Goal: Find specific page/section: Find specific page/section

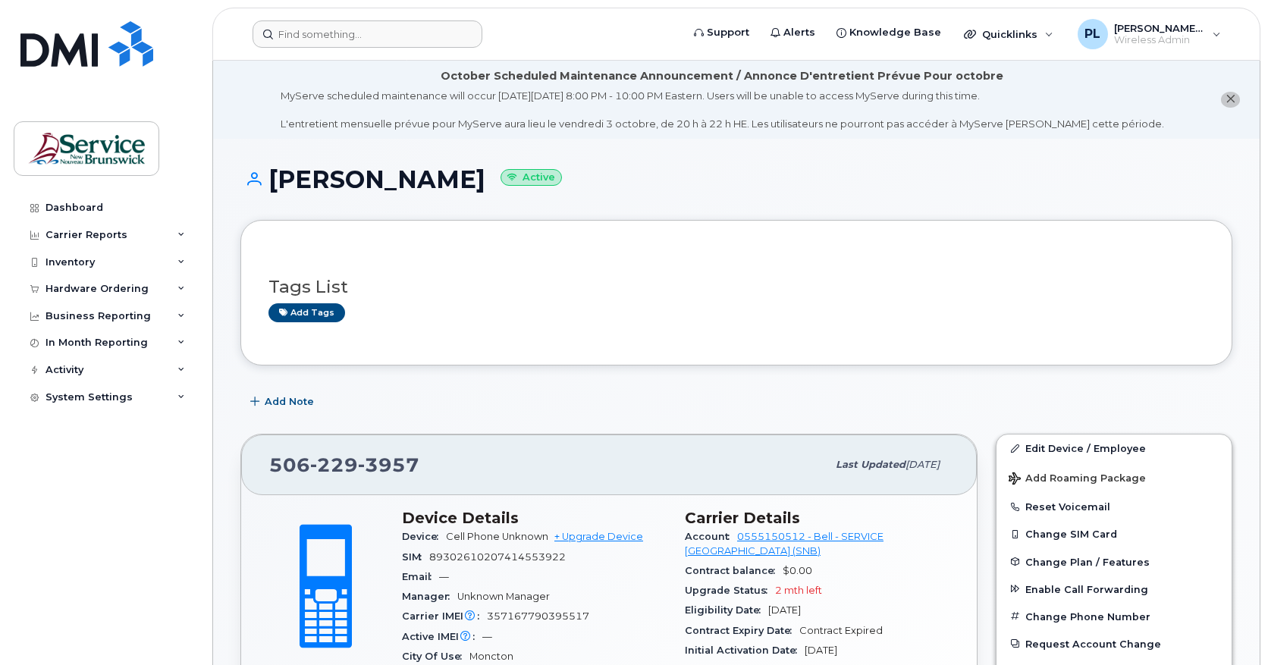
scroll to position [1204, 0]
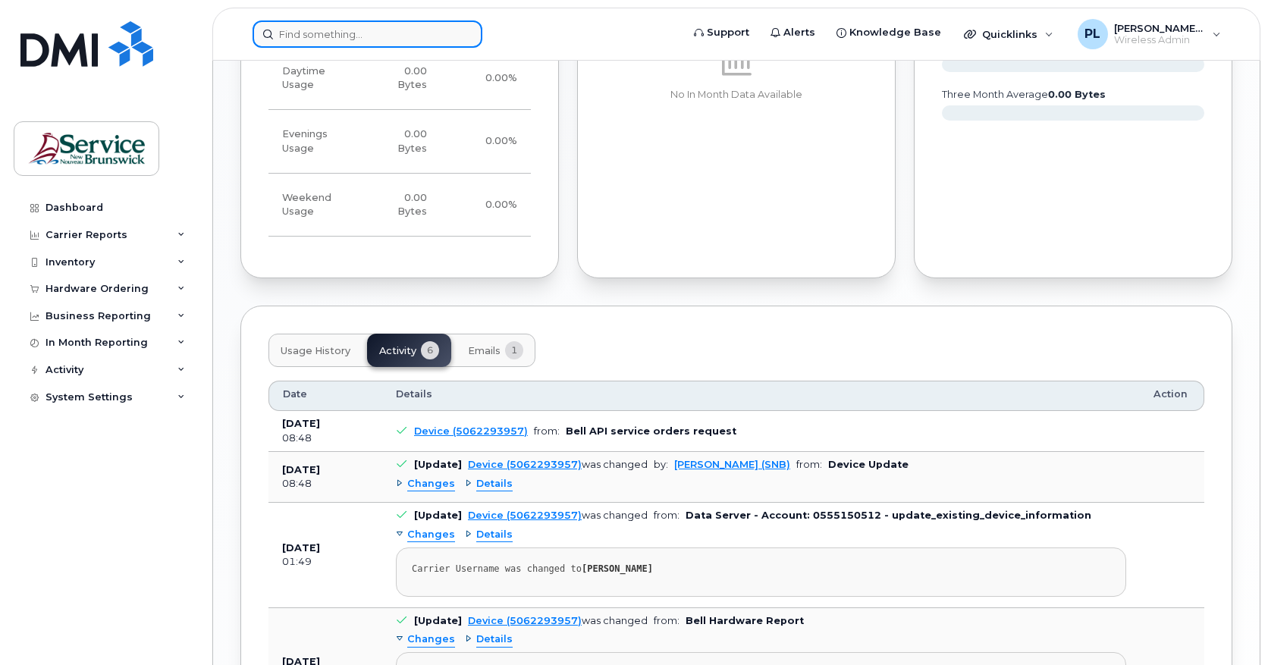
click at [306, 27] on input at bounding box center [368, 33] width 230 height 27
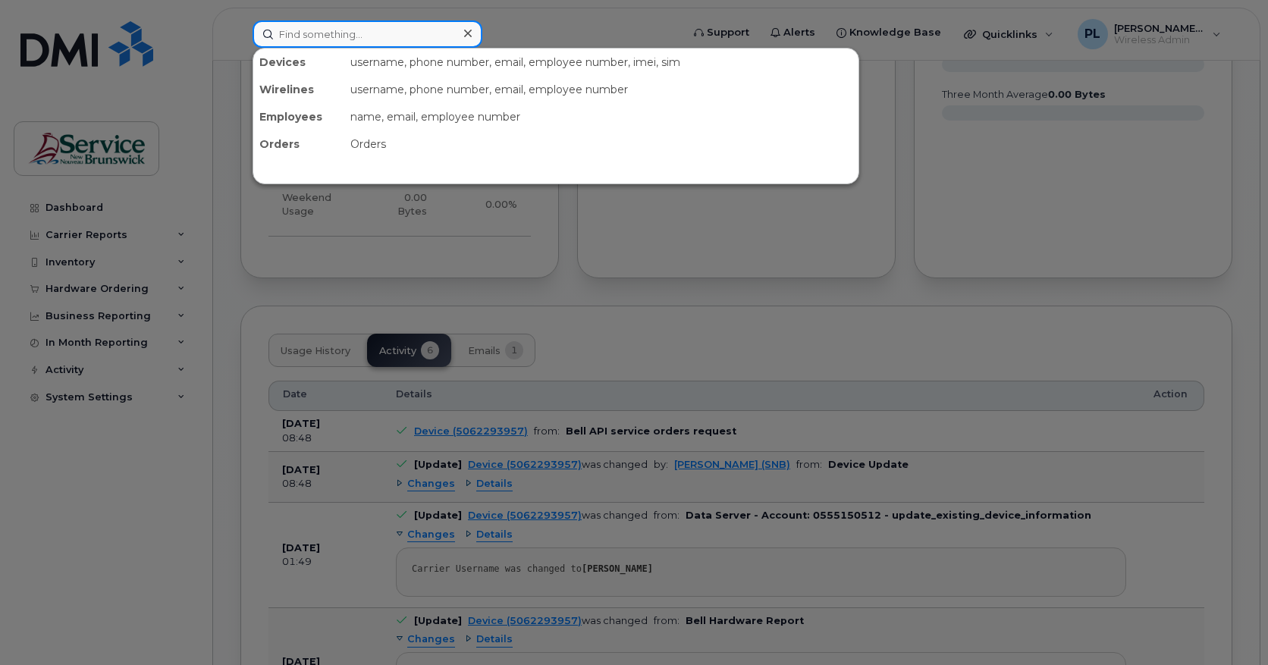
paste input "5062381225"
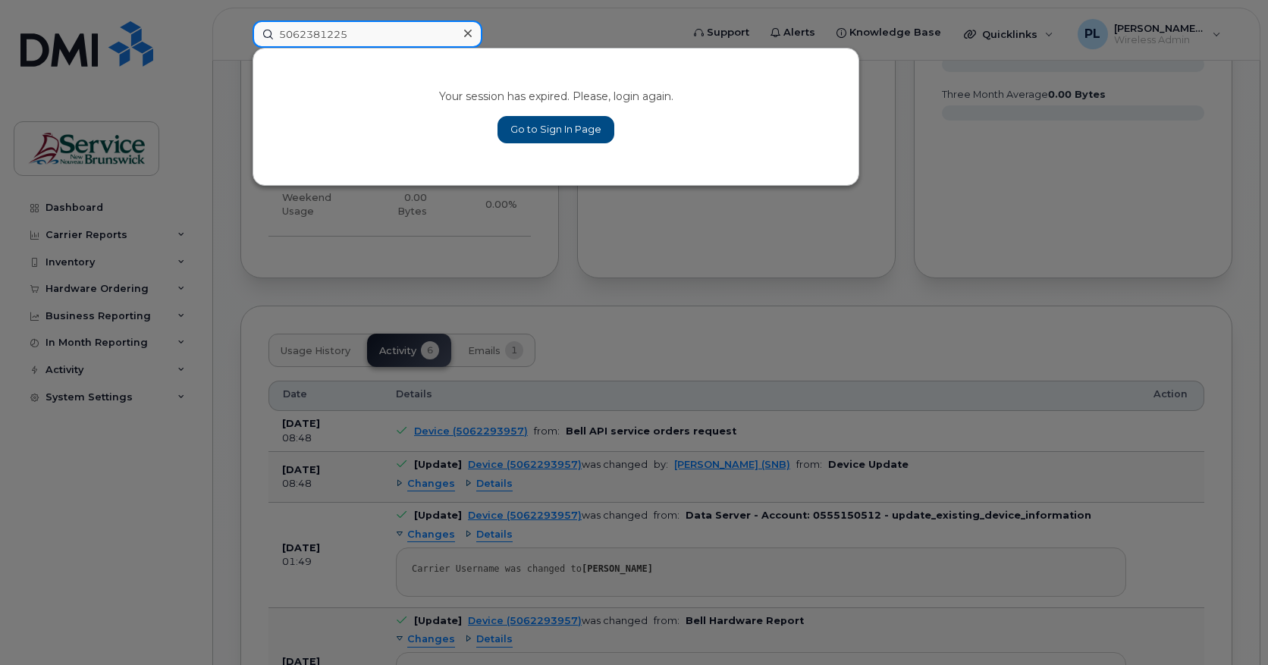
type input "5062381225"
click at [522, 121] on link "Go to Sign In Page" at bounding box center [556, 129] width 117 height 27
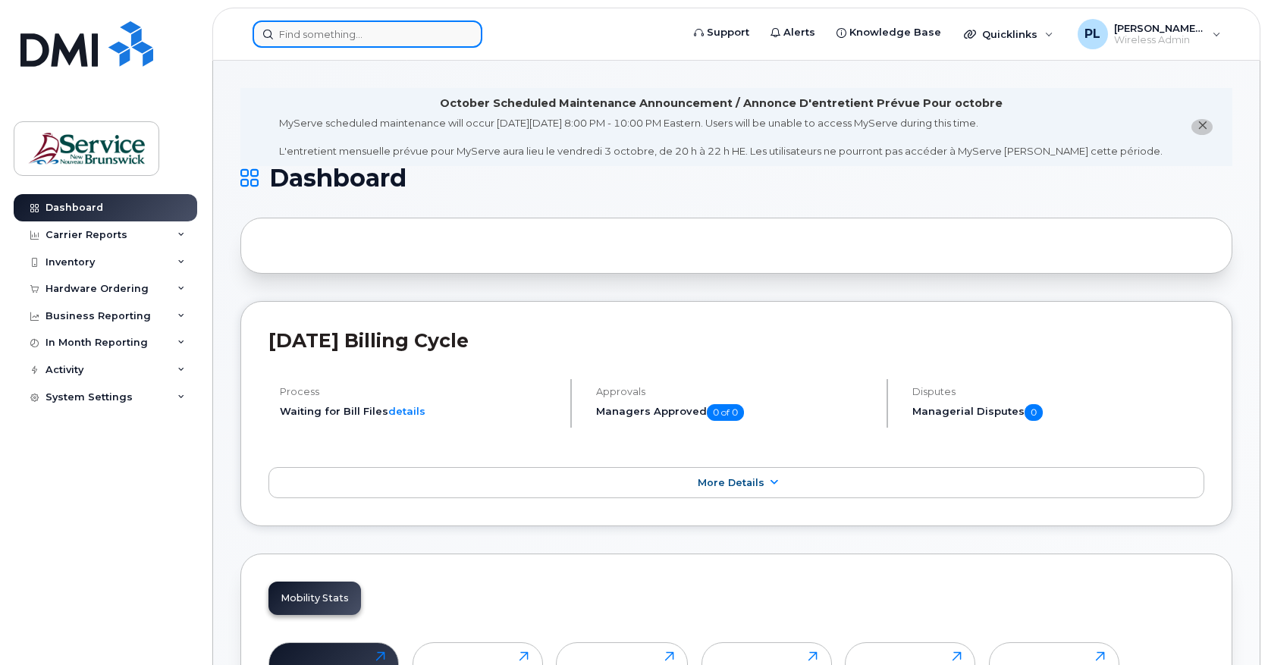
click at [338, 33] on input at bounding box center [368, 33] width 230 height 27
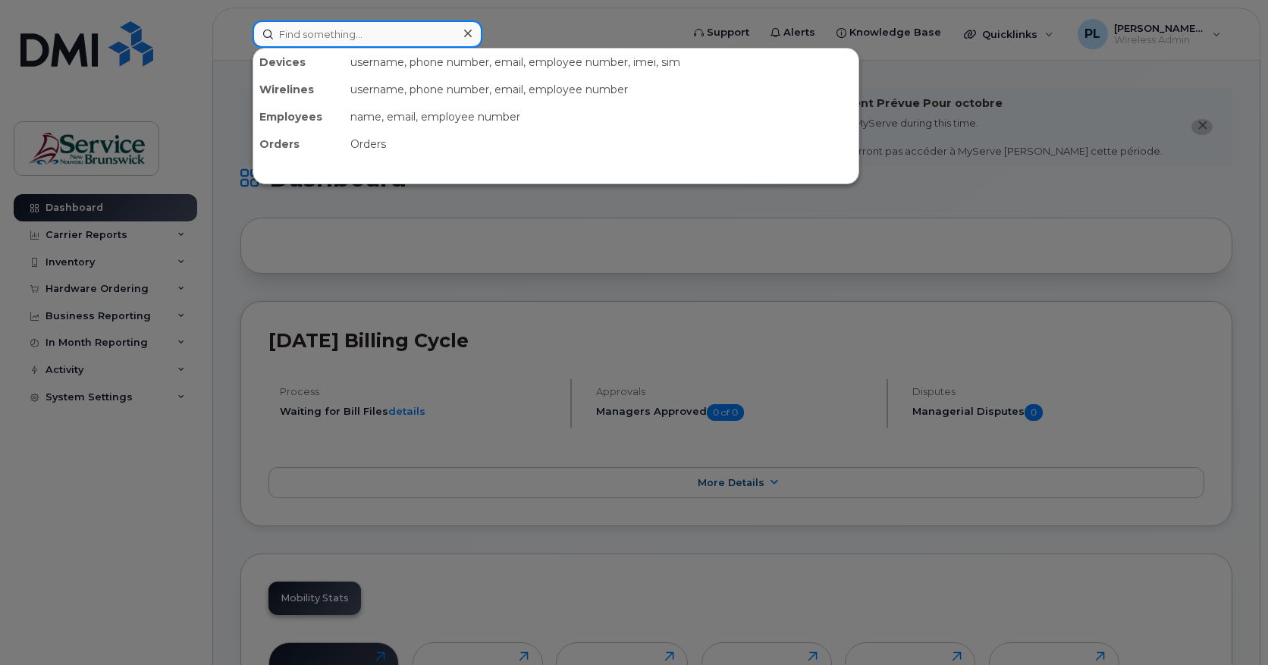
paste input "5062381225"
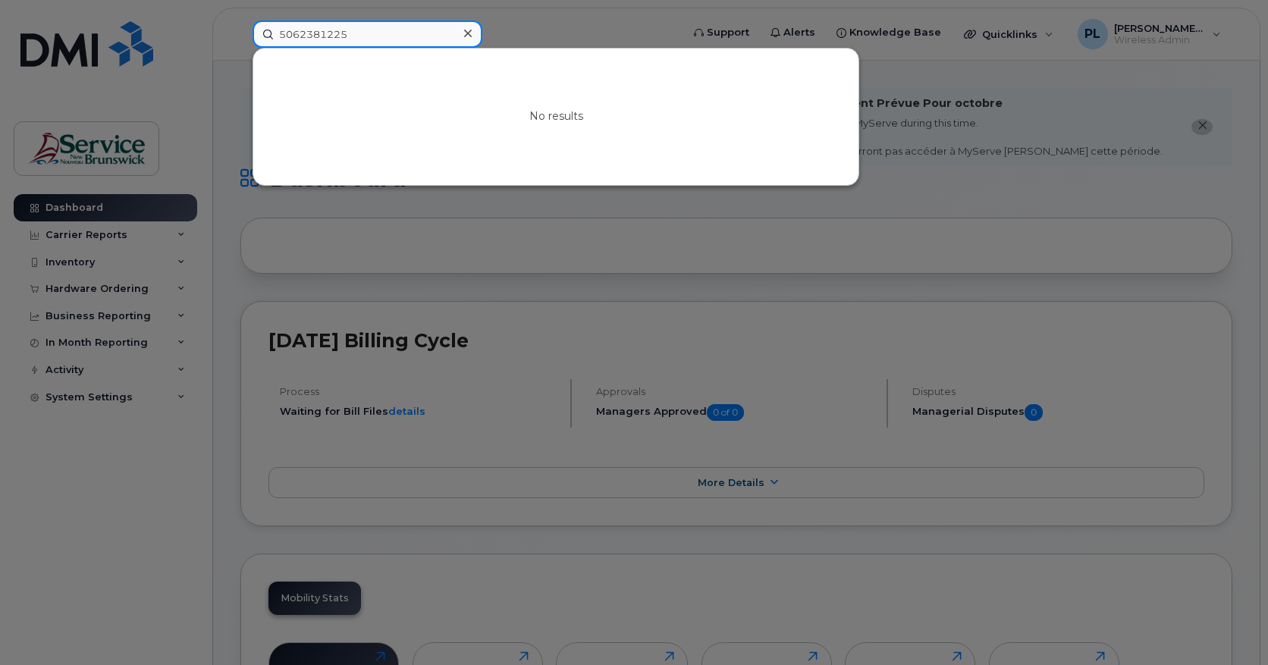
type input "5062381225"
